Goal: Navigation & Orientation: Find specific page/section

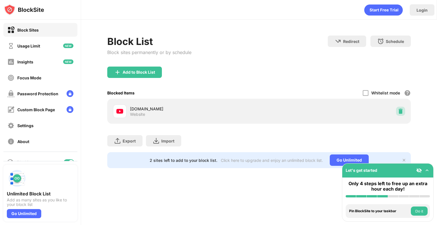
click at [396, 111] on div at bounding box center [400, 111] width 9 height 9
